Goal: Task Accomplishment & Management: Complete application form

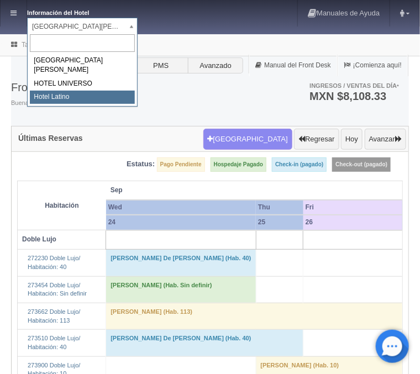
select select "625"
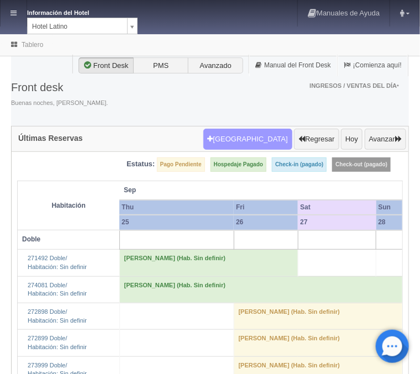
click at [261, 146] on button "Nueva Reserva" at bounding box center [247, 139] width 89 height 21
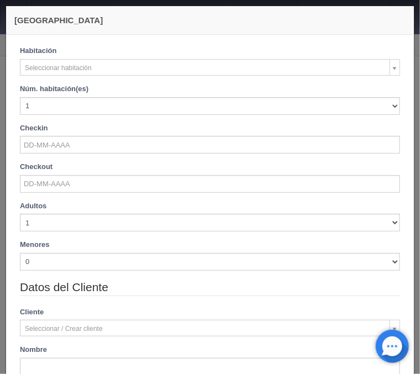
checkbox input "false"
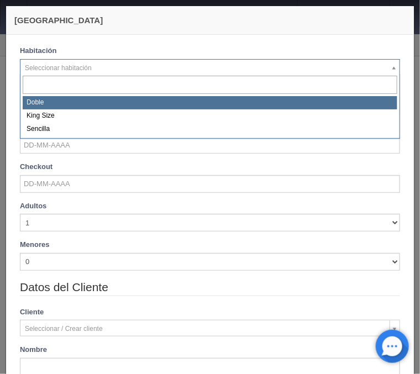
select select "2159"
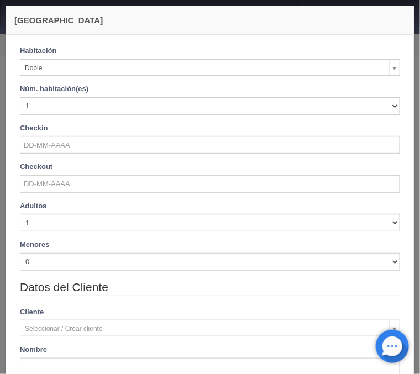
checkbox input "false"
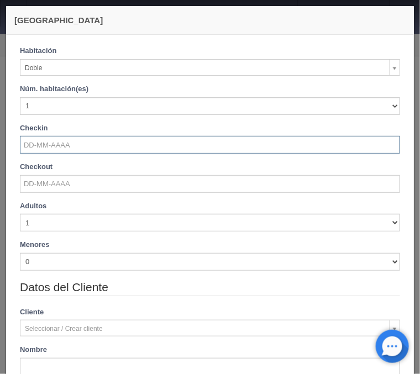
click at [58, 141] on input "text" at bounding box center [210, 145] width 380 height 18
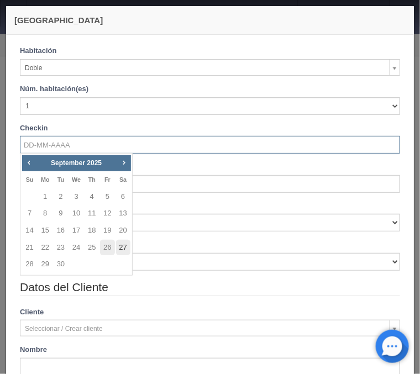
click at [120, 250] on link "27" at bounding box center [123, 248] width 14 height 16
type input "27-09-2025"
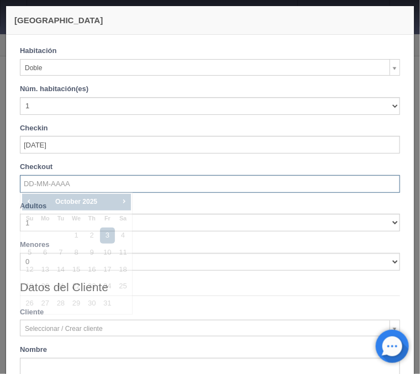
click at [51, 186] on input "text" at bounding box center [210, 184] width 380 height 18
checkbox input "false"
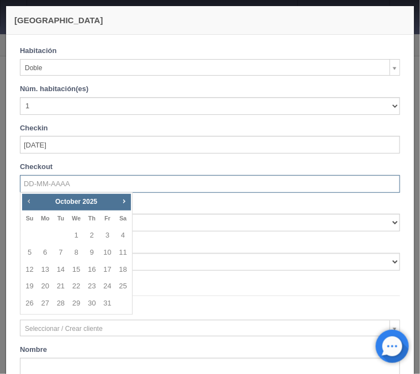
click at [27, 202] on span "Prev" at bounding box center [28, 201] width 9 height 9
click at [32, 302] on link "28" at bounding box center [30, 304] width 14 height 16
type input "[DATE]"
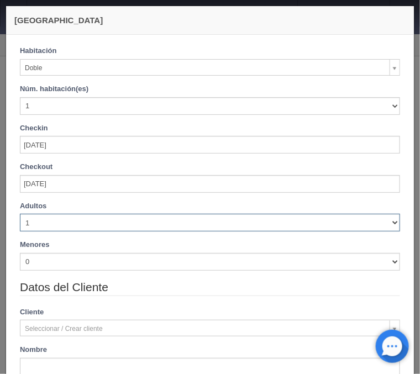
click at [20, 214] on select "1 2 3 4 5 6 7 8 9 10" at bounding box center [210, 223] width 380 height 18
checkbox input "false"
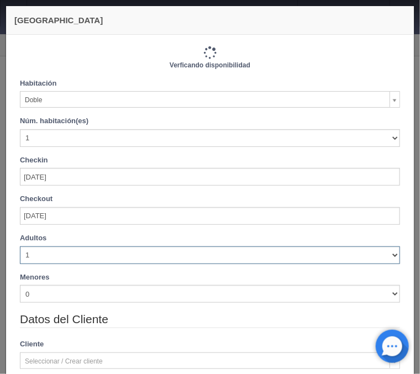
select select "3"
click option "3" at bounding box center [0, 0] width 0 height 0
checkbox input "false"
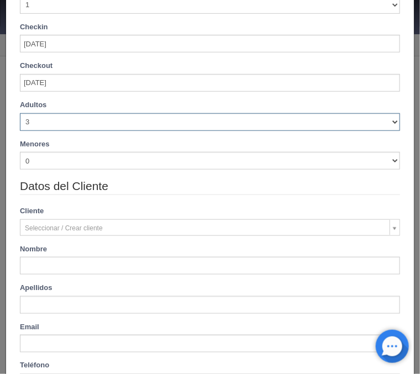
scroll to position [177, 0]
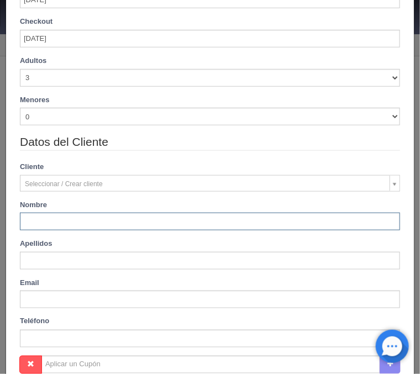
click at [40, 220] on input "text" at bounding box center [210, 222] width 380 height 18
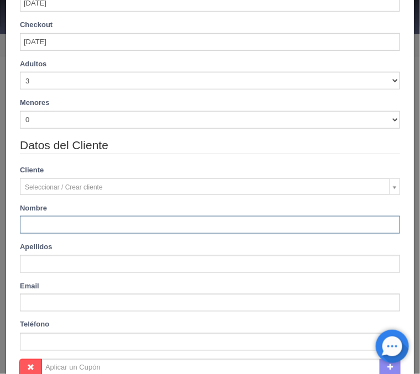
type input "770.00"
checkbox input "false"
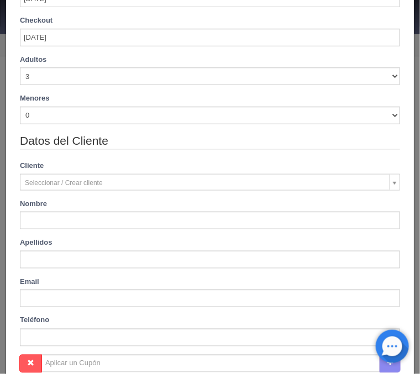
type input "870.00"
checkbox input "false"
type input "Juan Antonio"
type input "Ortiz Cuellar"
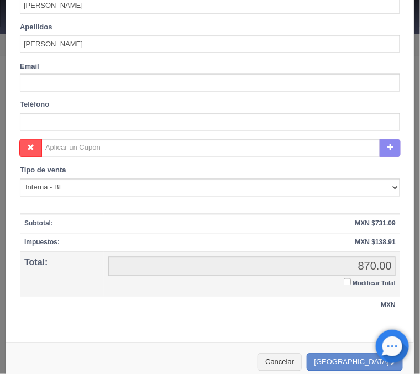
scroll to position [411, 0]
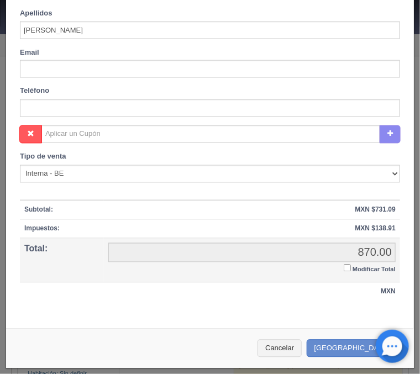
click at [346, 266] on input "Modificar Total" at bounding box center [347, 268] width 7 height 7
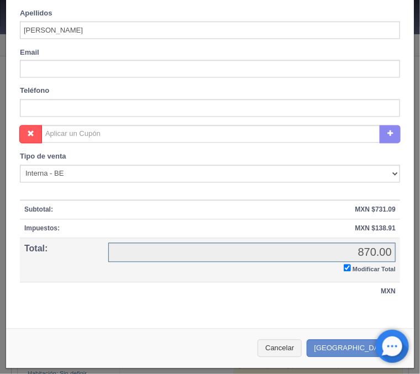
checkbox input "true"
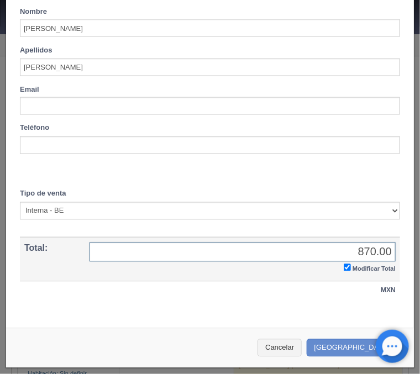
scroll to position [373, 0]
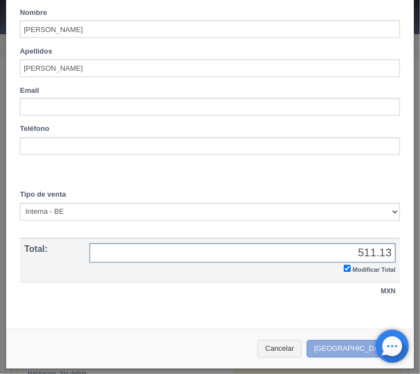
type input "511.13"
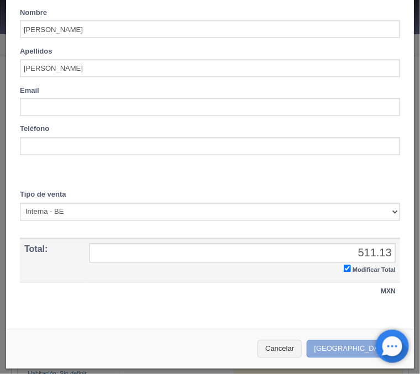
click at [371, 349] on button "Crear Reserva" at bounding box center [355, 349] width 96 height 18
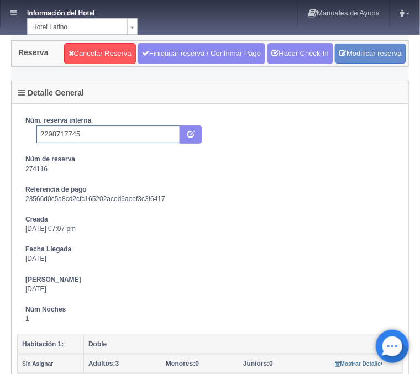
click at [94, 136] on input "2298717745" at bounding box center [108, 134] width 144 height 18
type input "2298717745 Expedia"
click at [192, 134] on icon "submit" at bounding box center [190, 133] width 7 height 7
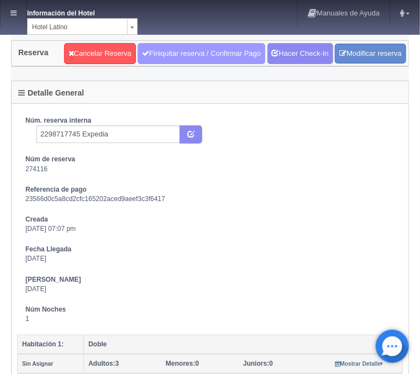
click at [175, 49] on link "Finiquitar reserva / Confirmar Pago" at bounding box center [202, 53] width 128 height 21
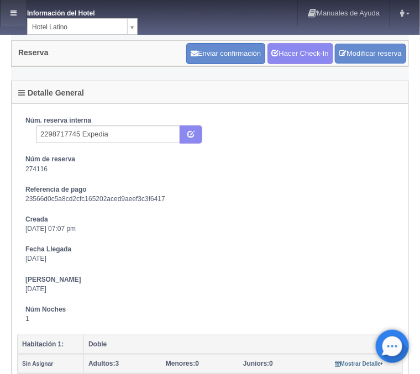
click at [6, 10] on link at bounding box center [14, 13] width 26 height 27
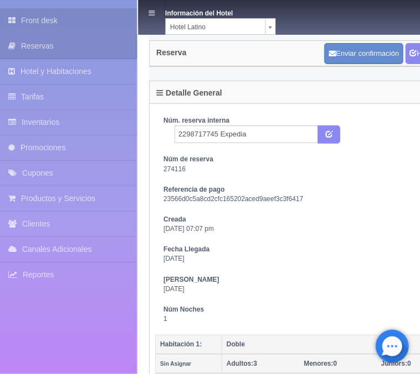
click at [52, 24] on link "Front desk" at bounding box center [68, 20] width 137 height 25
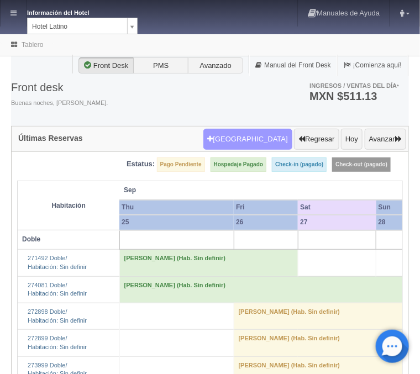
click at [249, 135] on button "[GEOGRAPHIC_DATA]" at bounding box center [247, 139] width 89 height 21
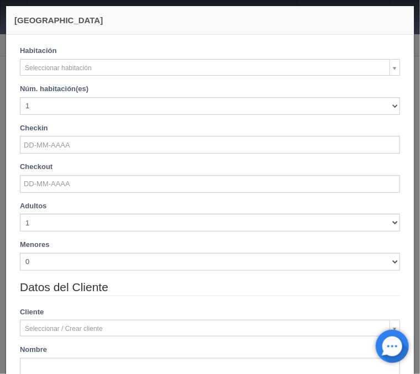
checkbox input "false"
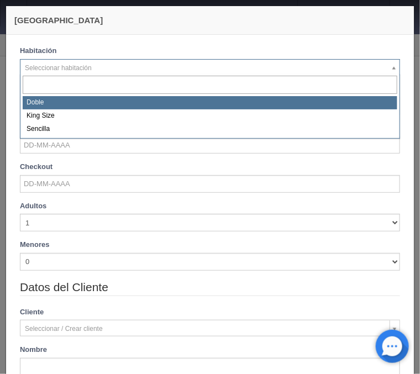
select select "2159"
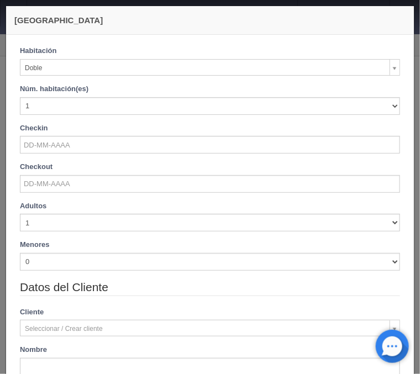
checkbox input "false"
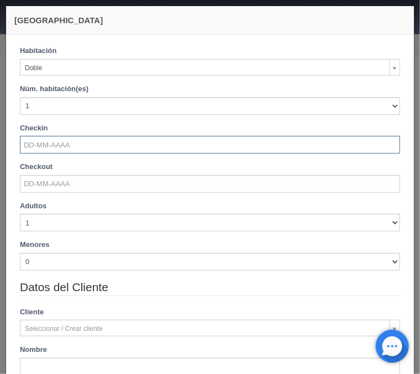
click at [46, 145] on input "text" at bounding box center [210, 145] width 380 height 18
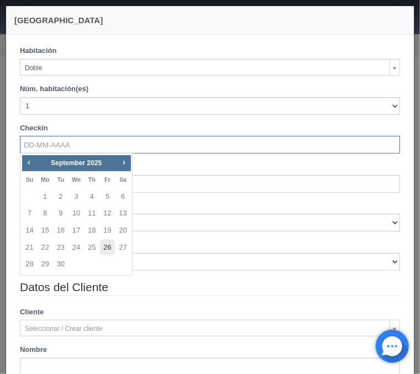
click at [105, 246] on link "26" at bounding box center [107, 248] width 14 height 16
type input "26-09-2025"
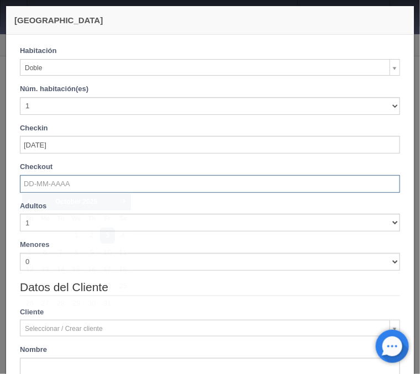
click at [52, 186] on input "text" at bounding box center [210, 184] width 380 height 18
checkbox input "false"
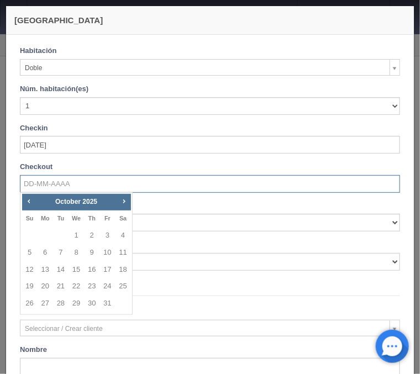
click at [31, 195] on div "Prev Next October 2025" at bounding box center [76, 202] width 109 height 17
click at [31, 198] on span "Prev" at bounding box center [28, 201] width 9 height 9
click at [30, 304] on link "28" at bounding box center [30, 304] width 14 height 16
type input "[DATE]"
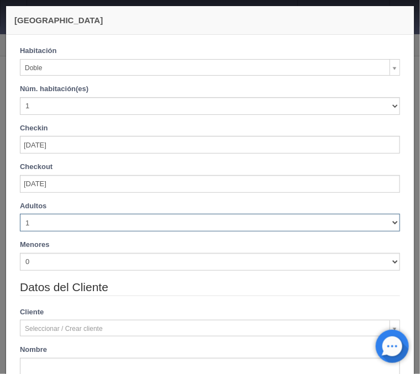
click at [20, 214] on select "1 2 3 4 5 6 7 8 9 10" at bounding box center [210, 223] width 380 height 18
checkbox input "false"
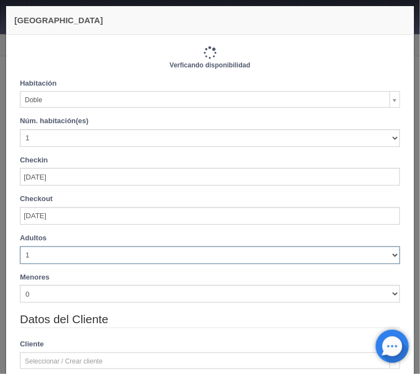
select select "2"
click option "2" at bounding box center [0, 0] width 0 height 0
checkbox input "false"
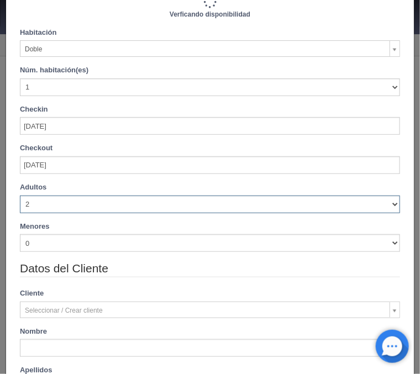
type input "1540.00"
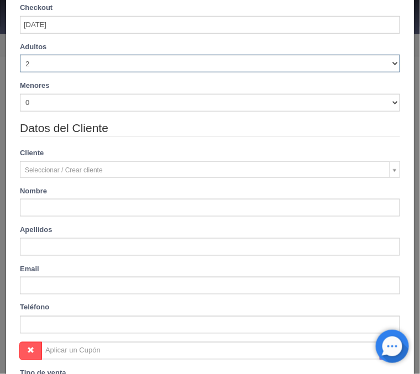
scroll to position [222, 0]
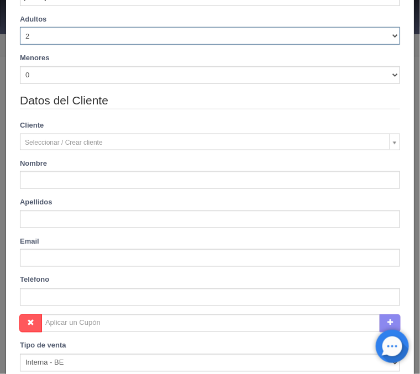
checkbox input "false"
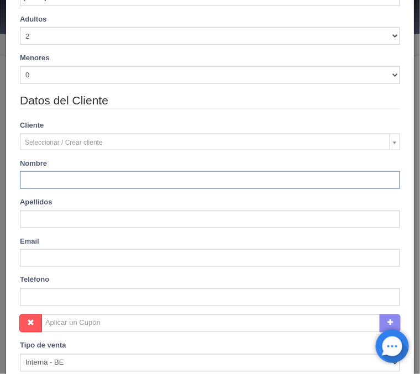
click at [44, 178] on input "text" at bounding box center [210, 180] width 380 height 18
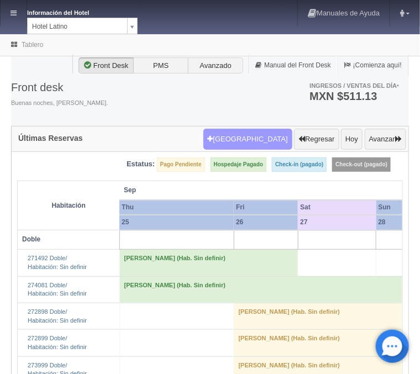
click at [265, 139] on button "Nueva Reserva" at bounding box center [247, 139] width 89 height 21
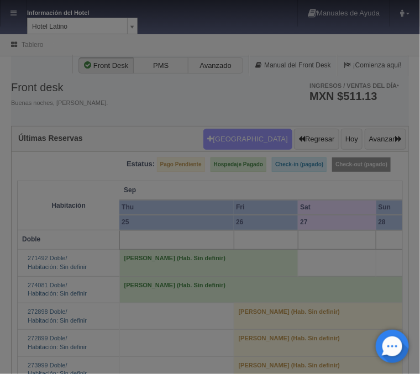
scroll to position [222, 0]
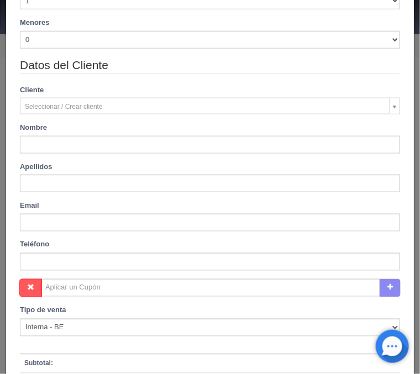
checkbox input "false"
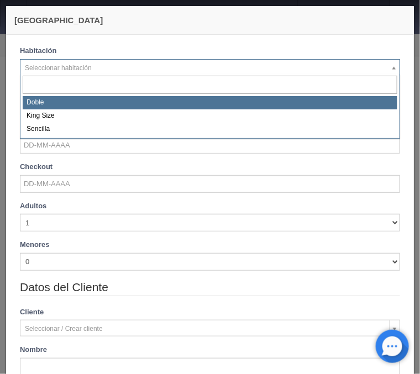
select select "2159"
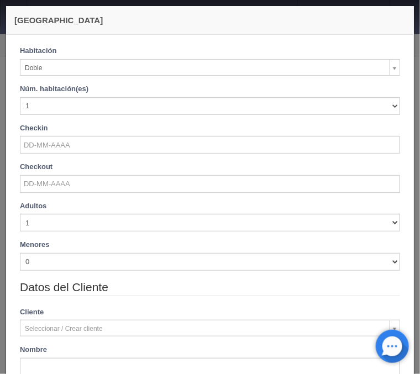
checkbox input "false"
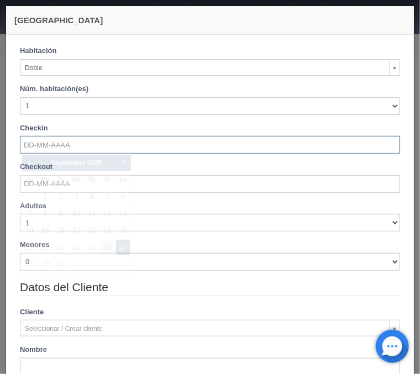
click at [49, 141] on input "text" at bounding box center [210, 145] width 380 height 18
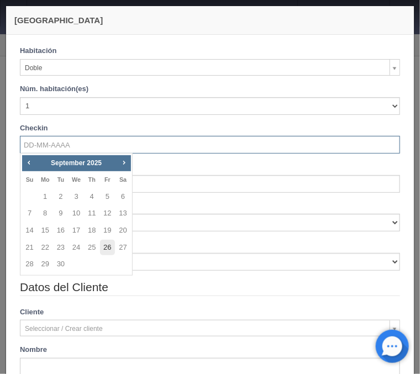
click at [106, 249] on link "26" at bounding box center [107, 248] width 14 height 16
type input "26-09-2025"
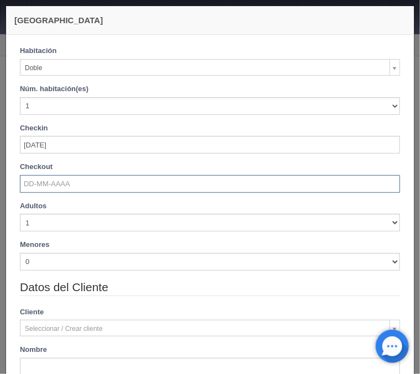
click at [51, 186] on input "text" at bounding box center [210, 184] width 380 height 18
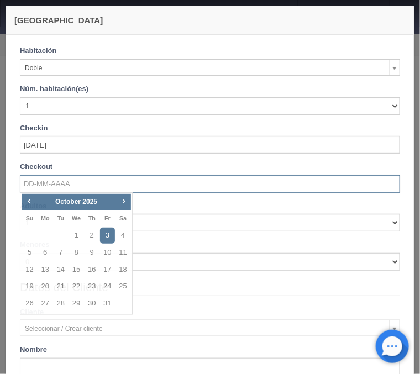
checkbox input "false"
click at [25, 202] on span "Prev" at bounding box center [28, 201] width 9 height 9
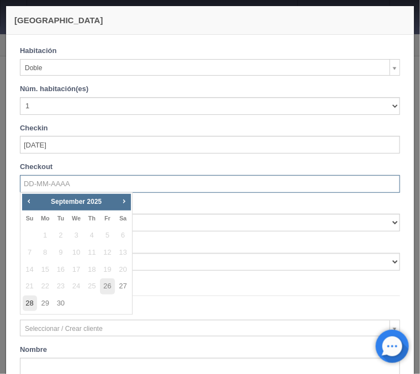
click at [30, 302] on link "28" at bounding box center [30, 304] width 14 height 16
type input "[DATE]"
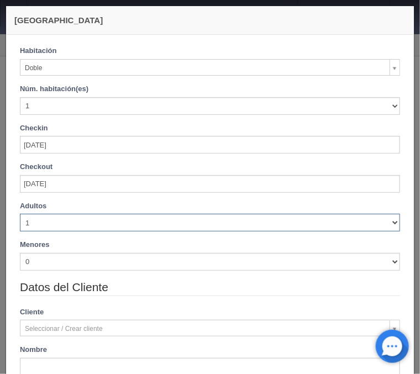
click at [20, 214] on select "1 2 3 4 5 6 7 8 9 10" at bounding box center [210, 223] width 380 height 18
checkbox input "false"
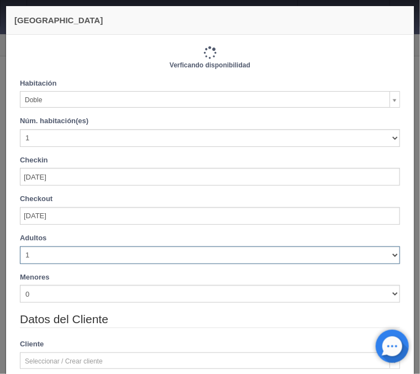
select select "2"
click option "2" at bounding box center [0, 0] width 0 height 0
type input "1540.00"
checkbox input "false"
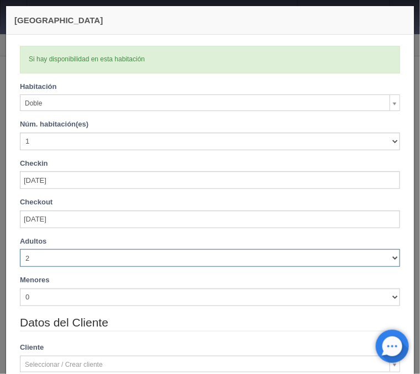
checkbox input "false"
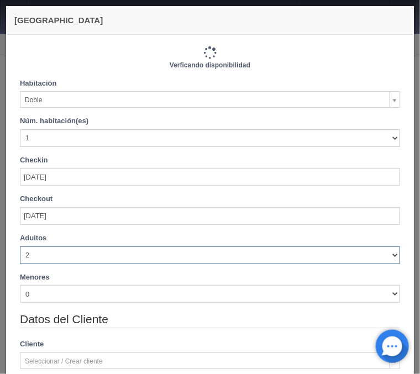
type input "1540.00"
checkbox input "false"
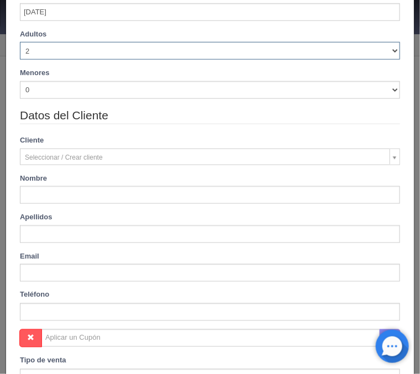
scroll to position [222, 0]
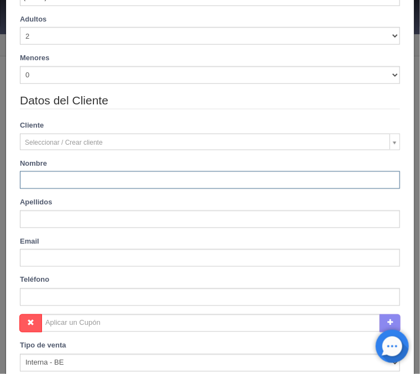
click at [42, 183] on input "text" at bounding box center [210, 180] width 380 height 18
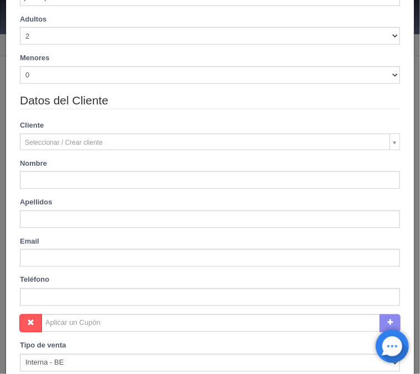
type input "Monserrat"
type input "[PERSON_NAME]"
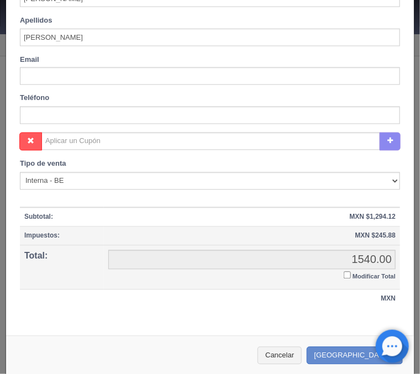
scroll to position [411, 0]
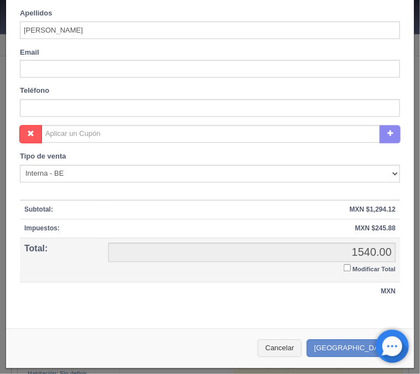
click at [347, 265] on input "Modificar Total" at bounding box center [347, 268] width 7 height 7
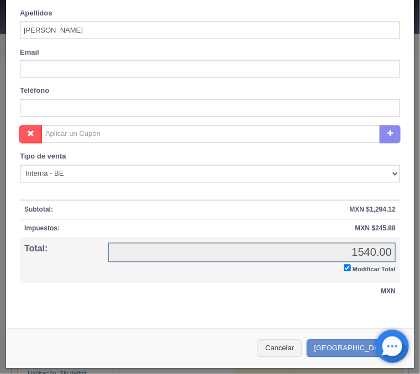
checkbox input "true"
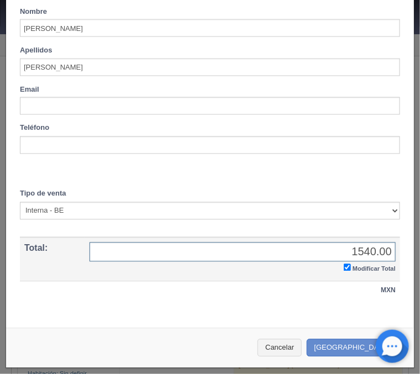
scroll to position [373, 0]
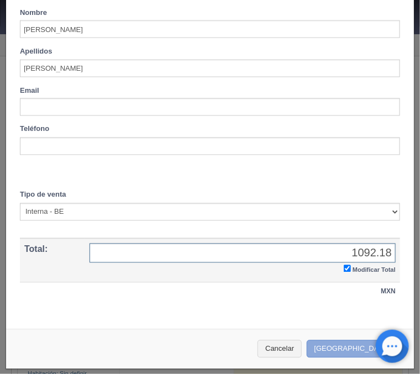
type input "1092.18"
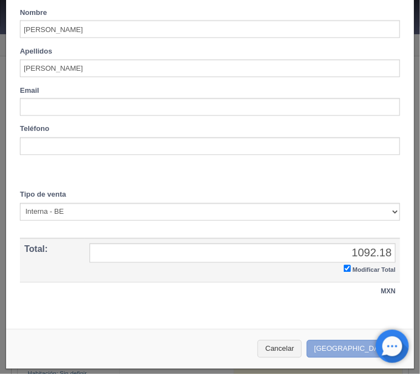
click at [362, 342] on button "Crear Reserva" at bounding box center [355, 349] width 96 height 18
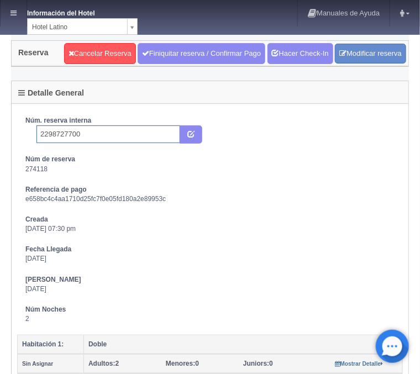
click at [103, 134] on input "2298727700" at bounding box center [108, 134] width 144 height 18
type input "2298727700 Expedia"
click at [195, 133] on button "submit" at bounding box center [191, 134] width 23 height 19
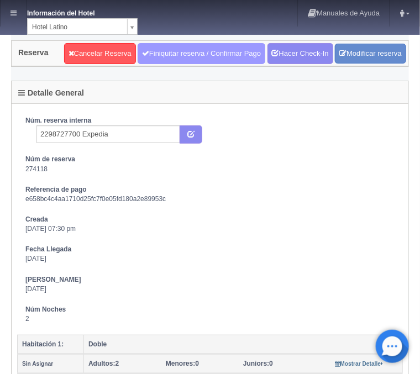
click at [177, 55] on link "Finiquitar reserva / Confirmar Pago" at bounding box center [202, 53] width 128 height 21
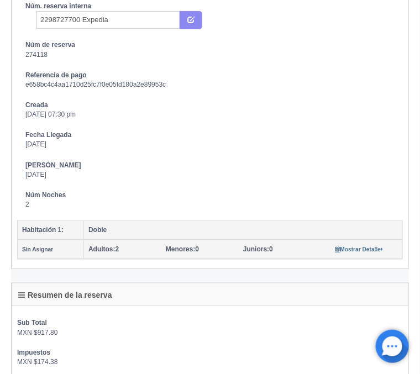
scroll to position [118, 0]
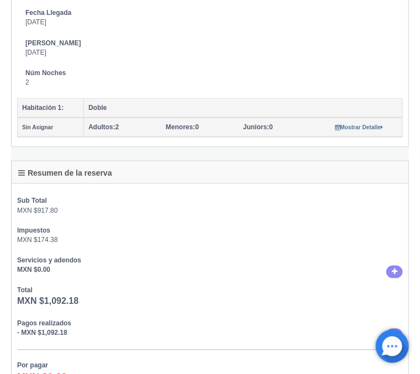
scroll to position [296, 0]
